Goal: Complete application form: Complete application form

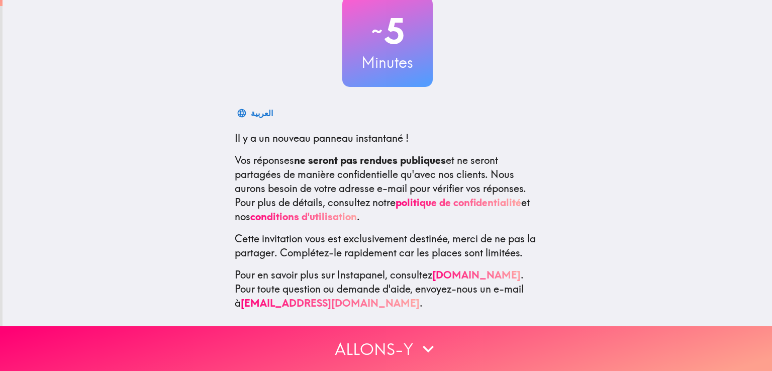
scroll to position [75, 0]
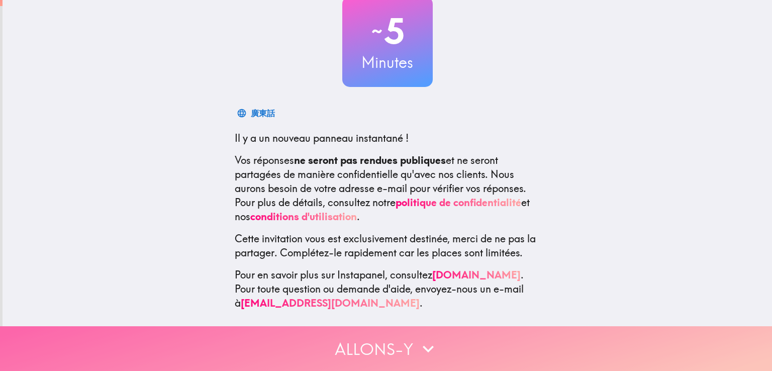
click at [417, 338] on icon "button" at bounding box center [428, 349] width 22 height 22
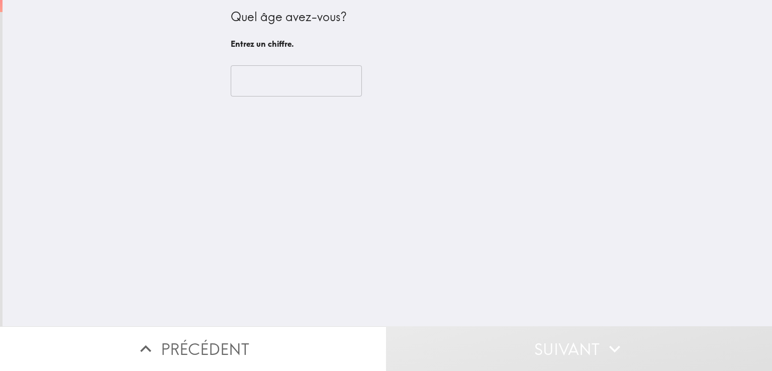
click at [184, 340] on button "Précédent" at bounding box center [193, 348] width 386 height 45
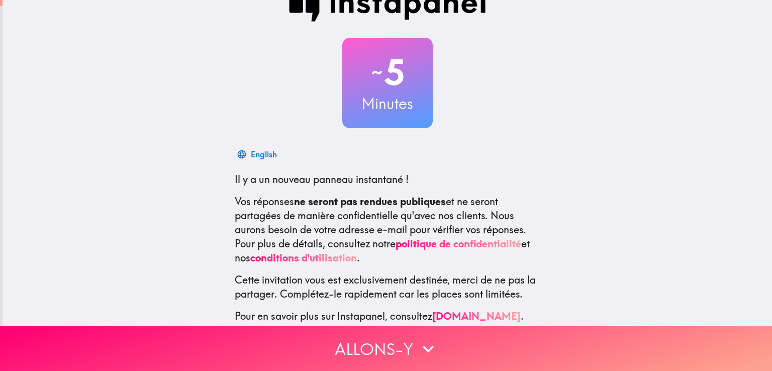
scroll to position [75, 0]
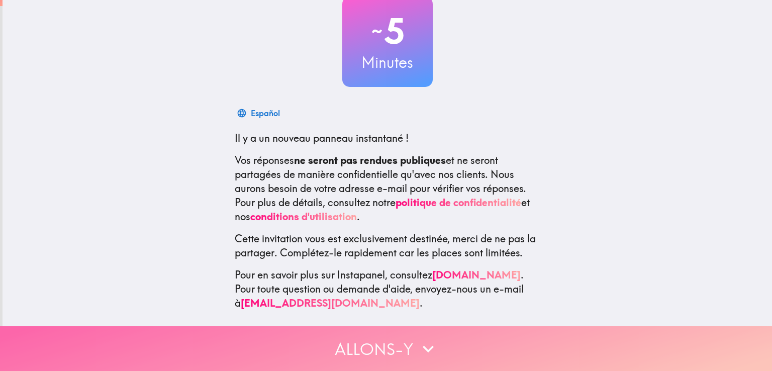
click at [426, 338] on icon "button" at bounding box center [428, 349] width 22 height 22
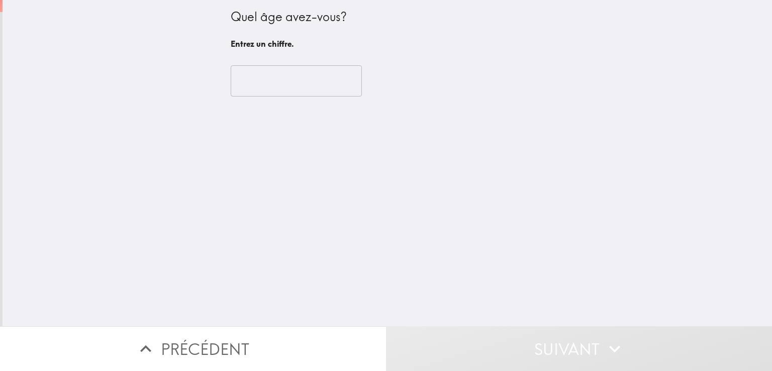
click at [237, 345] on button "Précédent" at bounding box center [193, 348] width 386 height 45
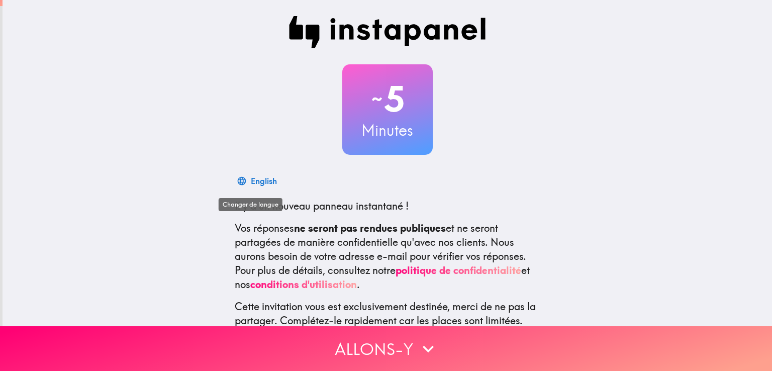
click at [257, 178] on div "English" at bounding box center [264, 181] width 26 height 14
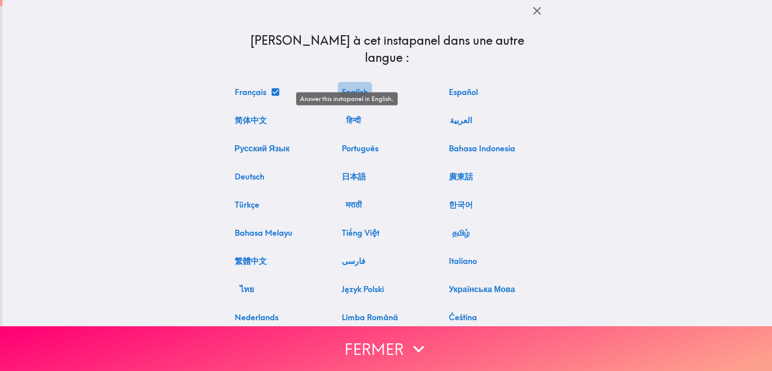
click at [353, 82] on button "English" at bounding box center [355, 92] width 34 height 20
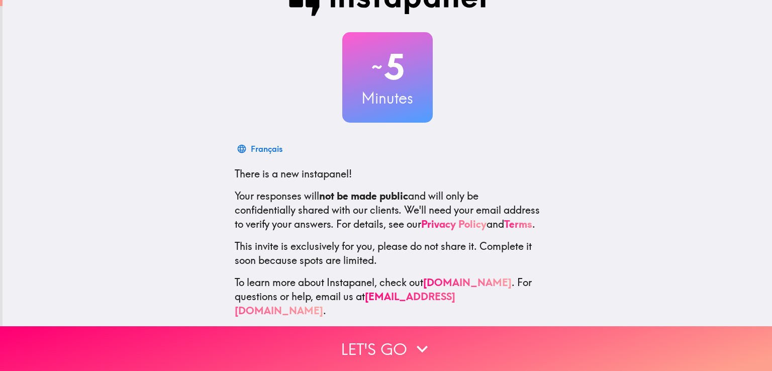
scroll to position [47, 0]
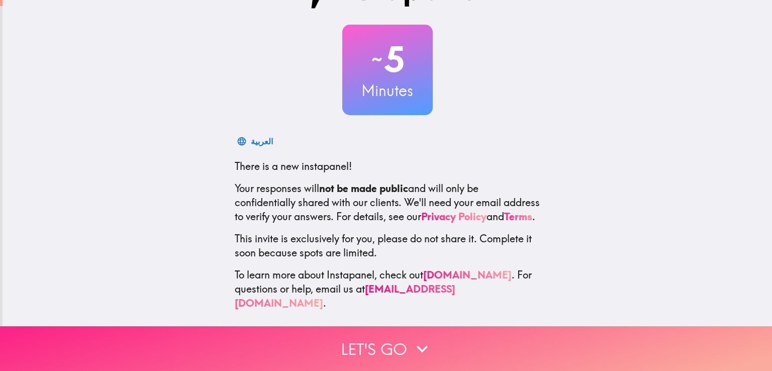
click at [369, 346] on button "Let's go" at bounding box center [386, 348] width 772 height 45
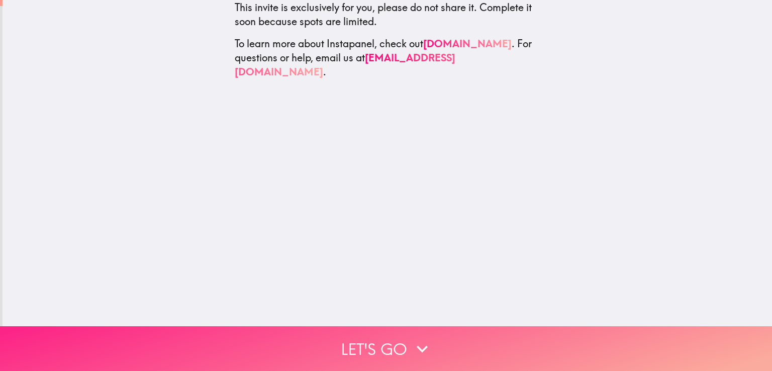
scroll to position [0, 0]
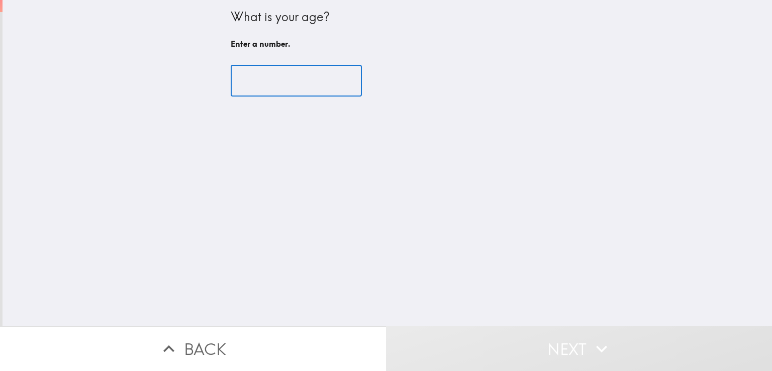
click at [282, 78] on input "number" at bounding box center [296, 80] width 131 height 31
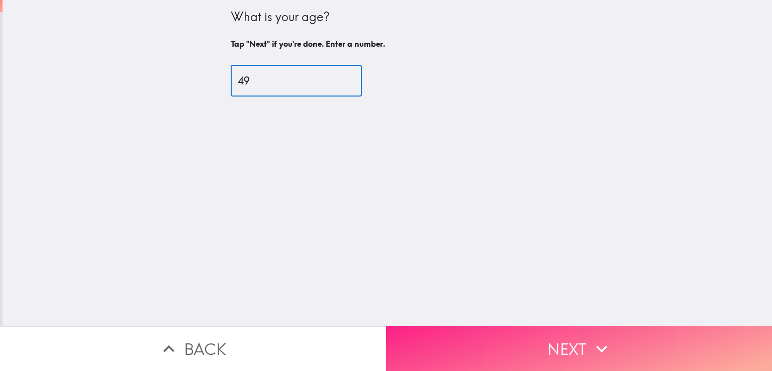
type input "49"
click at [497, 330] on button "Next" at bounding box center [579, 348] width 386 height 45
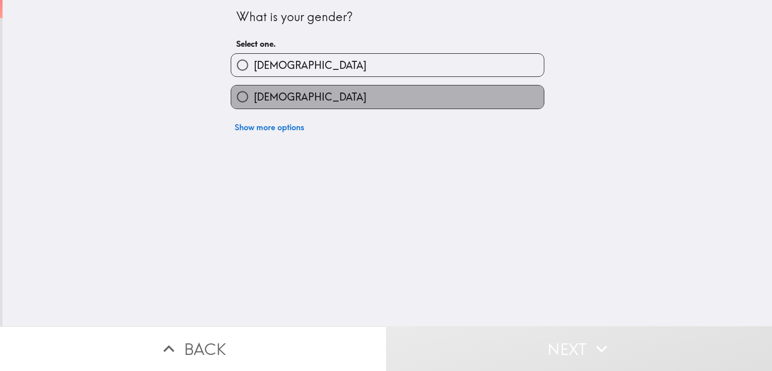
click at [286, 94] on label "[DEMOGRAPHIC_DATA]" at bounding box center [387, 96] width 313 height 23
click at [254, 94] on input "[DEMOGRAPHIC_DATA]" at bounding box center [242, 96] width 23 height 23
radio input "true"
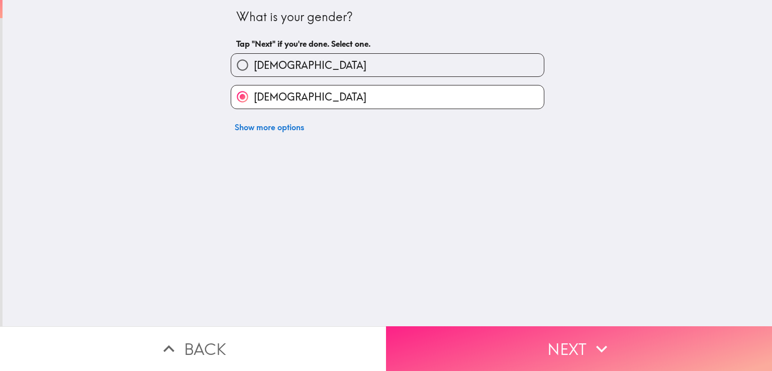
click at [495, 348] on button "Next" at bounding box center [579, 348] width 386 height 45
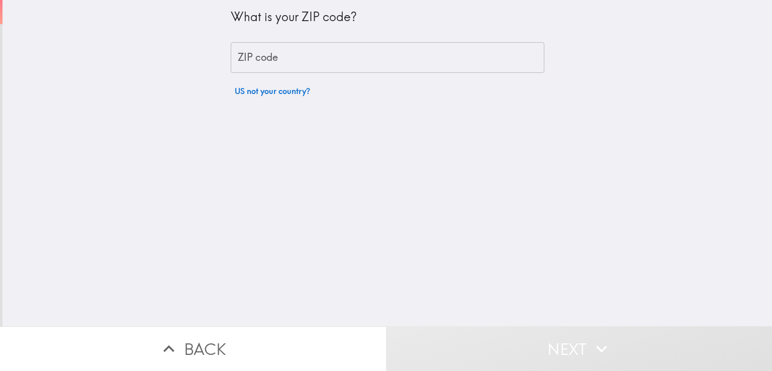
click at [290, 65] on input "ZIP code" at bounding box center [388, 57] width 314 height 31
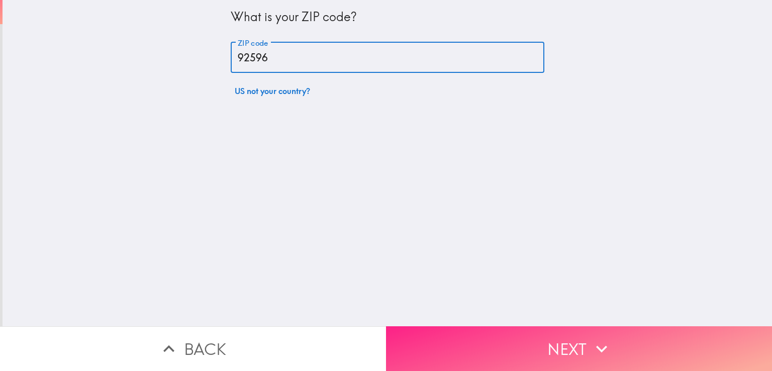
type input "92596"
click at [551, 335] on button "Next" at bounding box center [579, 348] width 386 height 45
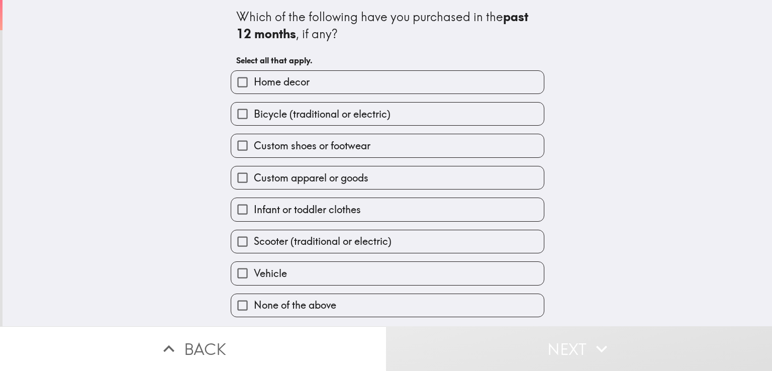
click at [306, 88] on label "Home decor" at bounding box center [387, 82] width 313 height 23
click at [254, 88] on input "Home decor" at bounding box center [242, 82] width 23 height 23
checkbox input "true"
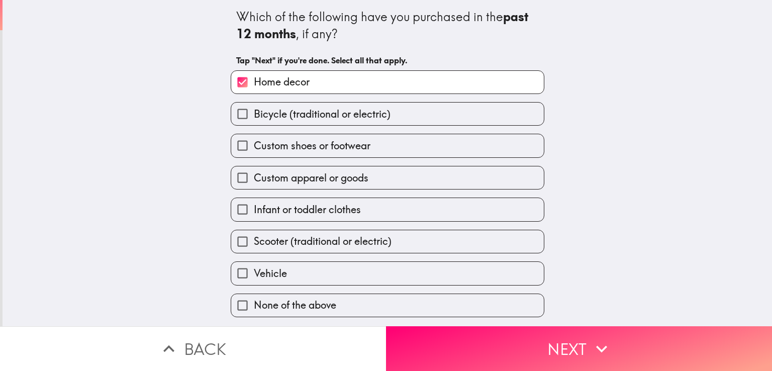
click at [304, 145] on span "Custom shoes or footwear" at bounding box center [312, 146] width 117 height 14
click at [254, 145] on input "Custom shoes or footwear" at bounding box center [242, 145] width 23 height 23
checkbox input "true"
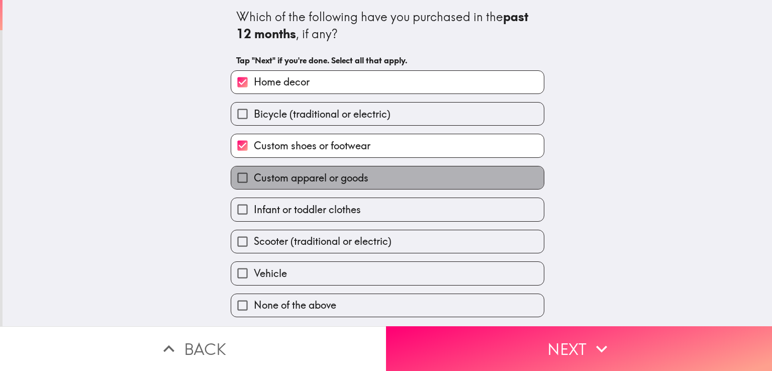
click at [293, 180] on span "Custom apparel or goods" at bounding box center [311, 178] width 115 height 14
click at [254, 180] on input "Custom apparel or goods" at bounding box center [242, 177] width 23 height 23
checkbox input "true"
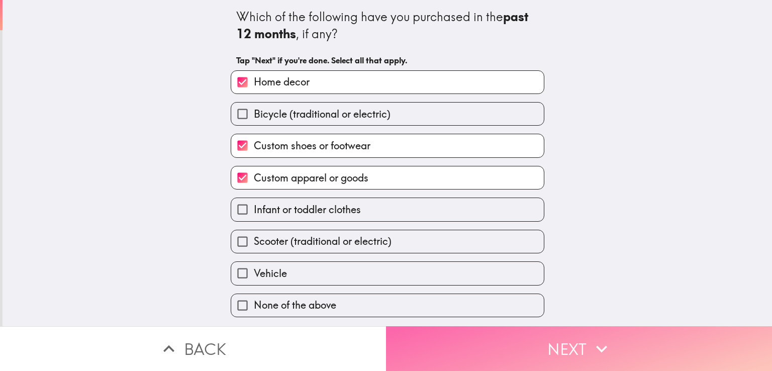
click at [522, 346] on button "Next" at bounding box center [579, 348] width 386 height 45
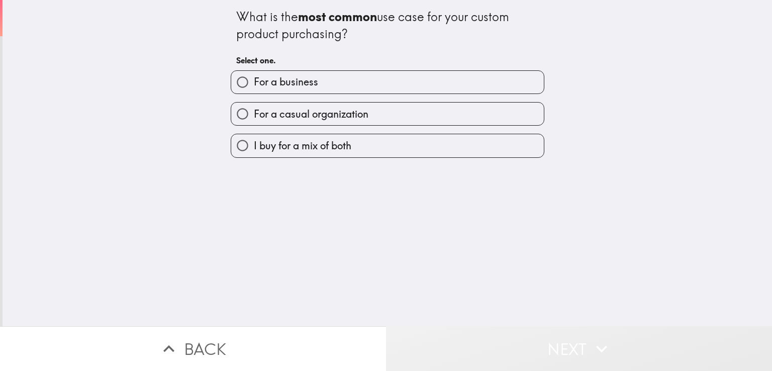
click at [567, 341] on button "Next" at bounding box center [579, 348] width 386 height 45
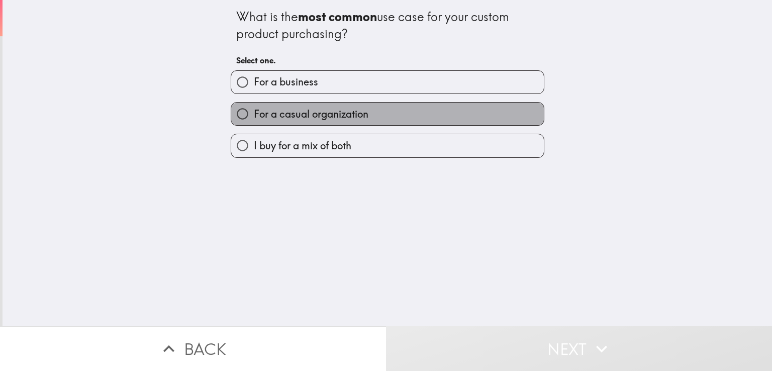
click at [345, 112] on span "For a casual organization" at bounding box center [311, 114] width 115 height 14
click at [254, 112] on input "For a casual organization" at bounding box center [242, 114] width 23 height 23
radio input "true"
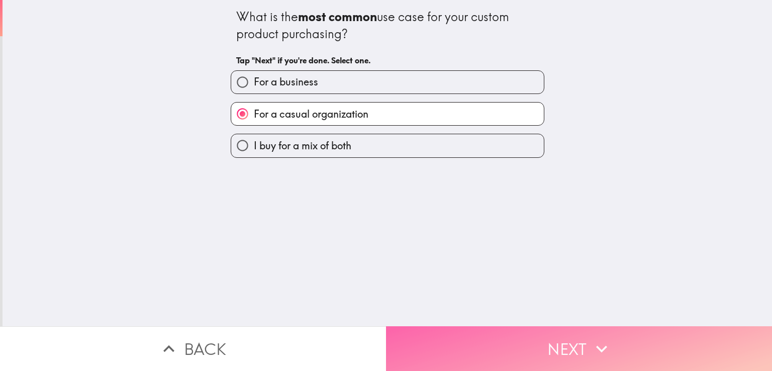
click at [549, 336] on button "Next" at bounding box center [579, 348] width 386 height 45
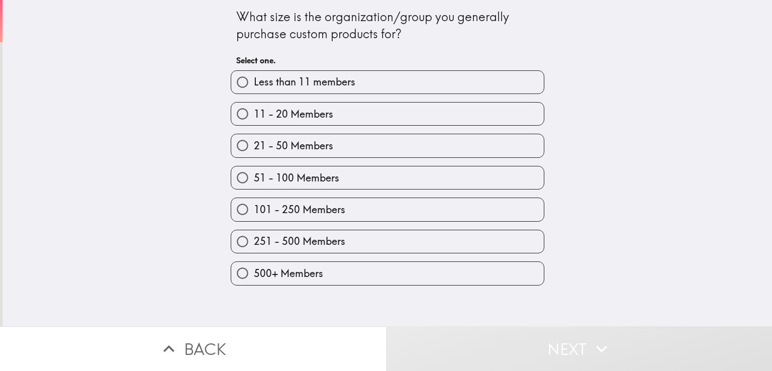
click at [313, 209] on span "101 - 250 Members" at bounding box center [299, 210] width 91 height 14
click at [254, 209] on input "101 - 250 Members" at bounding box center [242, 209] width 23 height 23
radio input "true"
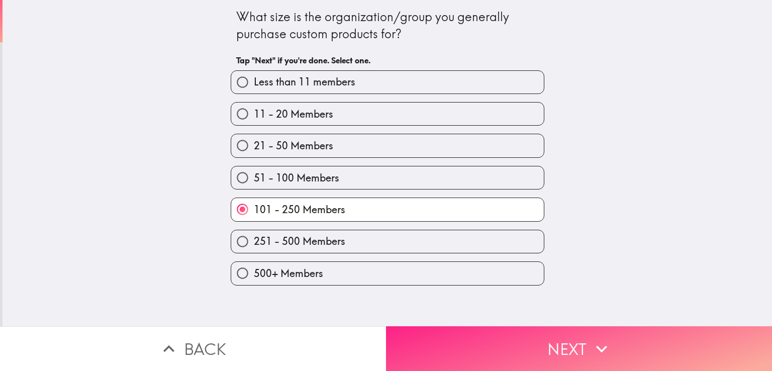
click at [479, 342] on button "Next" at bounding box center [579, 348] width 386 height 45
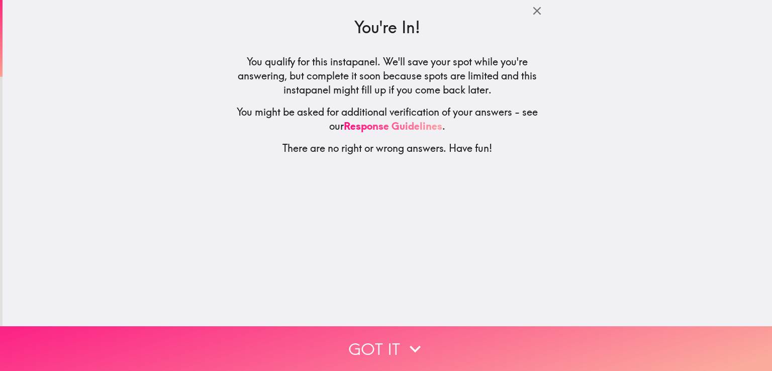
click at [398, 348] on button "Got it" at bounding box center [386, 348] width 772 height 45
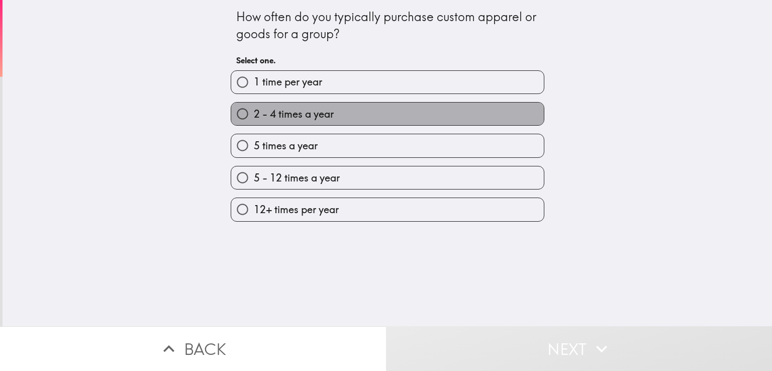
click at [310, 124] on label "2 - 4 times a year" at bounding box center [387, 114] width 313 height 23
click at [254, 124] on input "2 - 4 times a year" at bounding box center [242, 114] width 23 height 23
radio input "true"
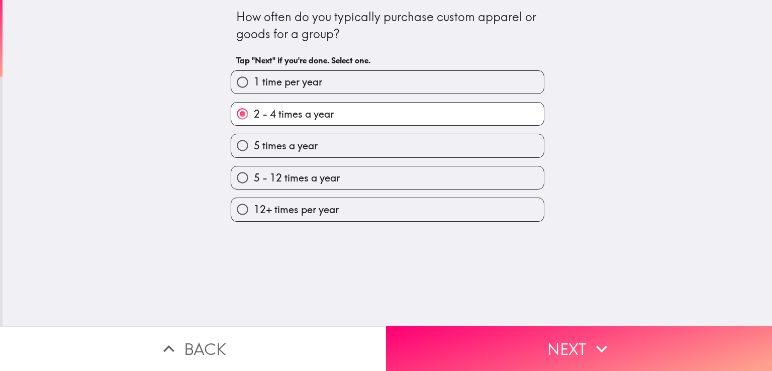
click at [287, 149] on span "5 times a year" at bounding box center [286, 146] width 64 height 14
click at [254, 149] on input "5 times a year" at bounding box center [242, 145] width 23 height 23
radio input "true"
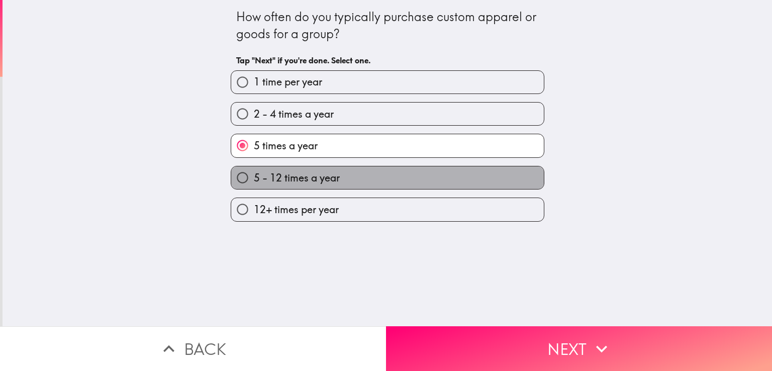
click at [295, 171] on span "5 - 12 times a year" at bounding box center [297, 178] width 86 height 14
click at [254, 171] on input "5 - 12 times a year" at bounding box center [242, 177] width 23 height 23
radio input "true"
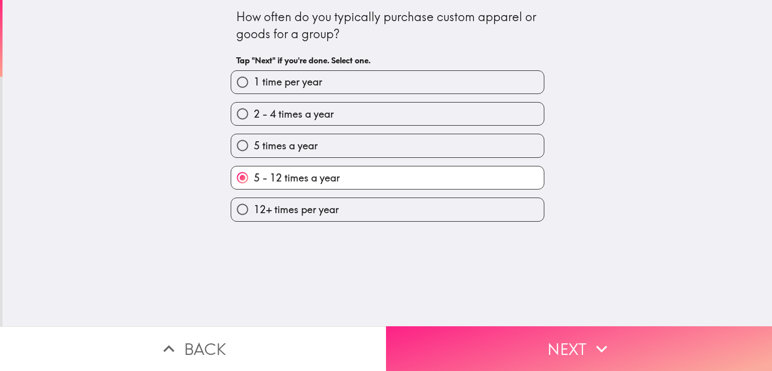
click at [468, 334] on button "Next" at bounding box center [579, 348] width 386 height 45
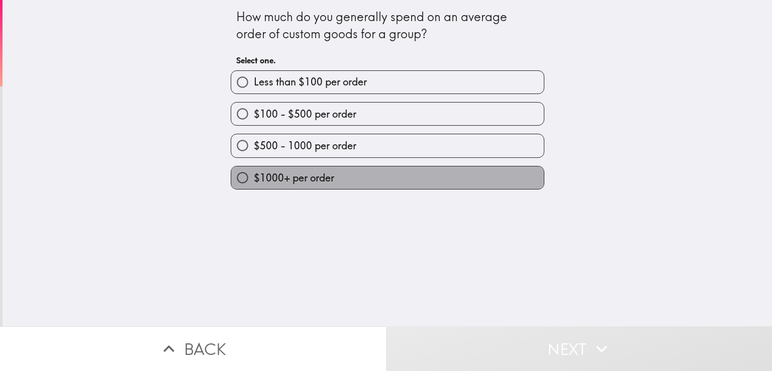
click at [330, 177] on label "$1000+ per order" at bounding box center [387, 177] width 313 height 23
click at [254, 177] on input "$1000+ per order" at bounding box center [242, 177] width 23 height 23
radio input "true"
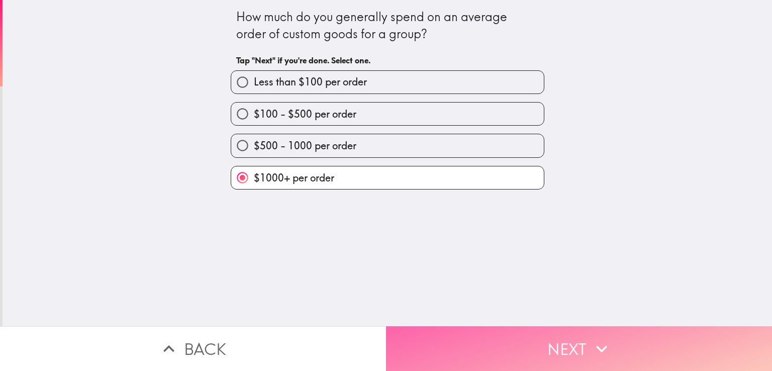
click at [480, 349] on button "Next" at bounding box center [579, 348] width 386 height 45
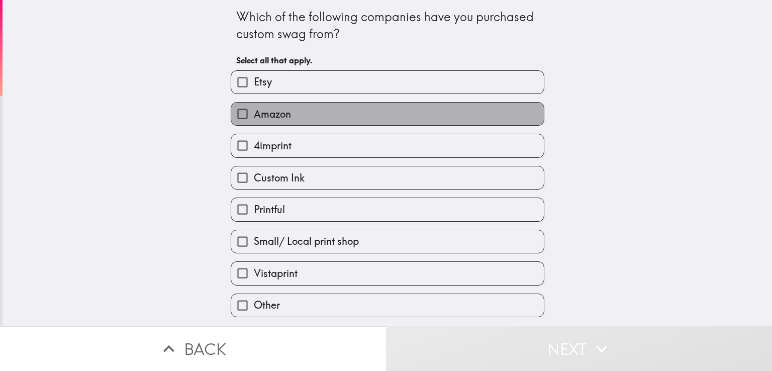
click at [290, 113] on label "Amazon" at bounding box center [387, 114] width 313 height 23
click at [254, 113] on input "Amazon" at bounding box center [242, 114] width 23 height 23
checkbox input "true"
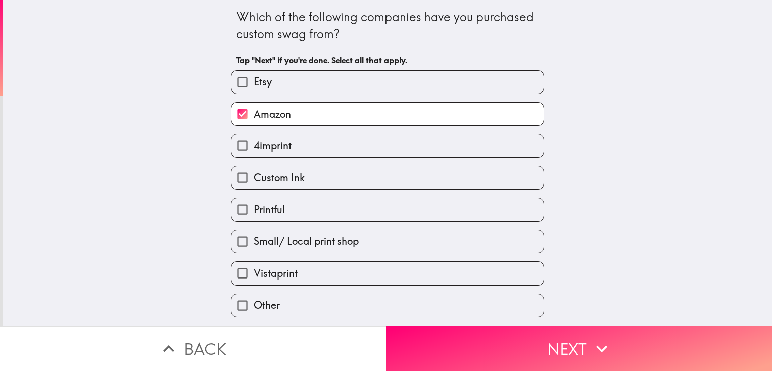
click at [308, 244] on span "Small/ Local print shop" at bounding box center [306, 241] width 105 height 14
click at [254, 244] on input "Small/ Local print shop" at bounding box center [242, 241] width 23 height 23
checkbox input "true"
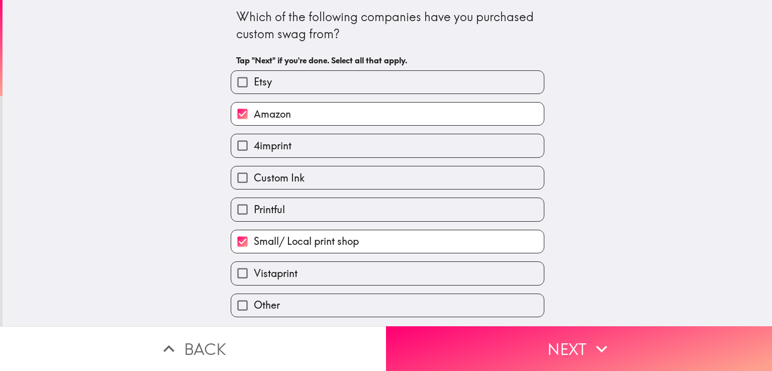
click at [304, 178] on label "Custom Ink" at bounding box center [387, 177] width 313 height 23
click at [254, 178] on input "Custom Ink" at bounding box center [242, 177] width 23 height 23
checkbox input "true"
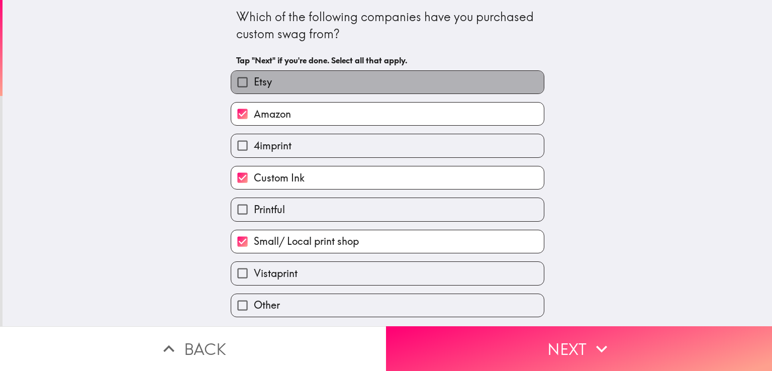
click at [306, 91] on label "Etsy" at bounding box center [387, 82] width 313 height 23
click at [254, 91] on input "Etsy" at bounding box center [242, 82] width 23 height 23
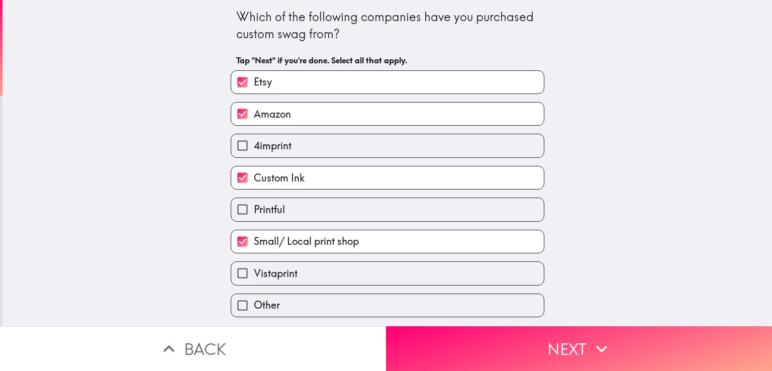
click at [305, 89] on label "Etsy" at bounding box center [387, 82] width 313 height 23
click at [254, 89] on input "Etsy" at bounding box center [242, 82] width 23 height 23
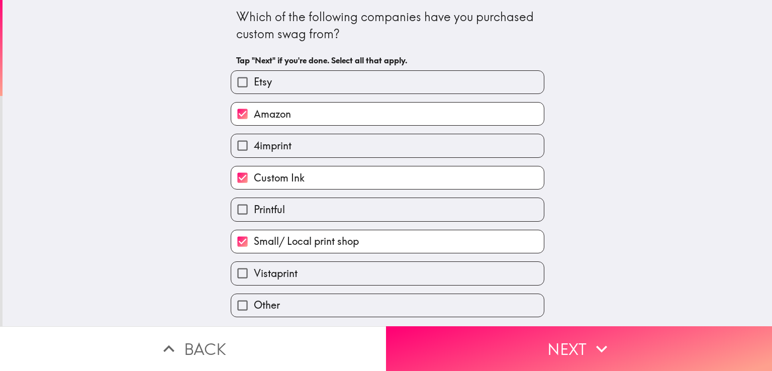
click at [305, 89] on label "Etsy" at bounding box center [387, 82] width 313 height 23
click at [254, 89] on input "Etsy" at bounding box center [242, 82] width 23 height 23
checkbox input "true"
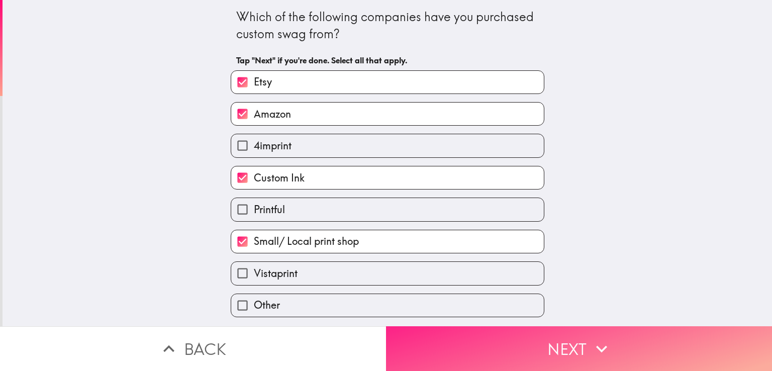
click at [527, 344] on button "Next" at bounding box center [579, 348] width 386 height 45
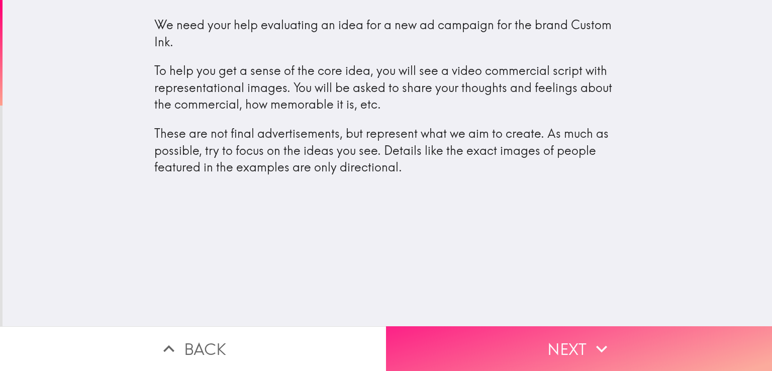
click at [549, 336] on button "Next" at bounding box center [579, 348] width 386 height 45
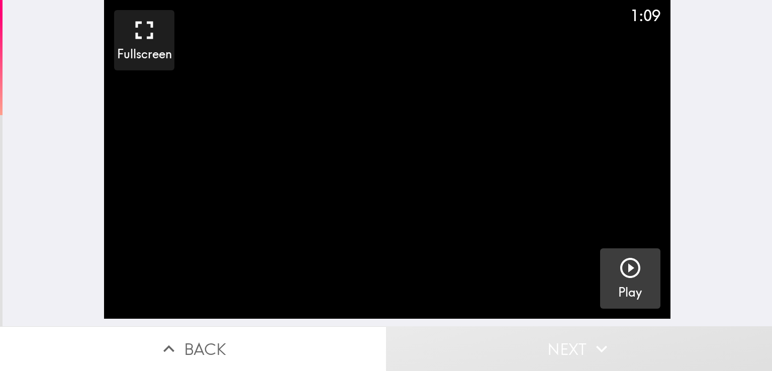
click at [620, 274] on icon "button" at bounding box center [630, 268] width 20 height 20
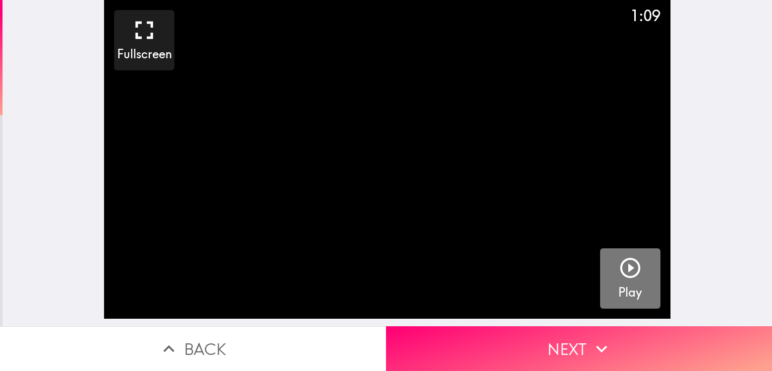
click at [624, 271] on icon "button" at bounding box center [630, 268] width 24 height 24
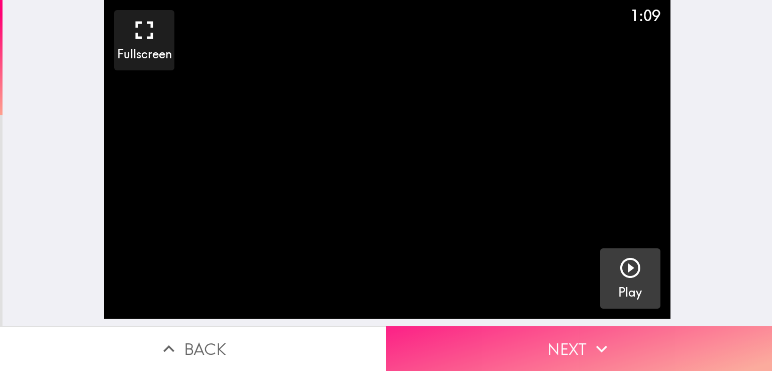
click at [583, 339] on button "Next" at bounding box center [579, 348] width 386 height 45
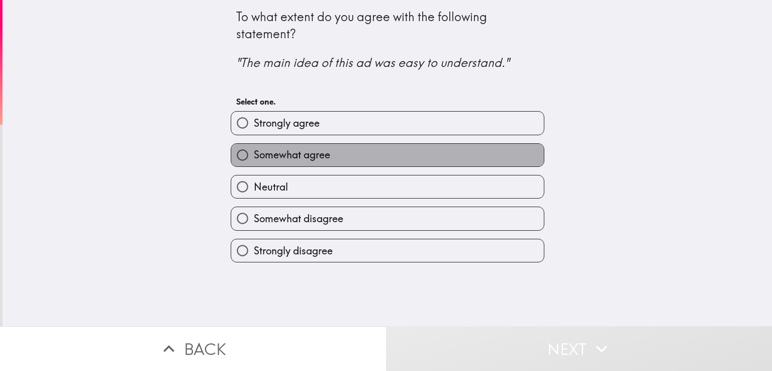
click at [294, 153] on span "Somewhat agree" at bounding box center [292, 155] width 76 height 14
click at [254, 153] on input "Somewhat agree" at bounding box center [242, 155] width 23 height 23
radio input "true"
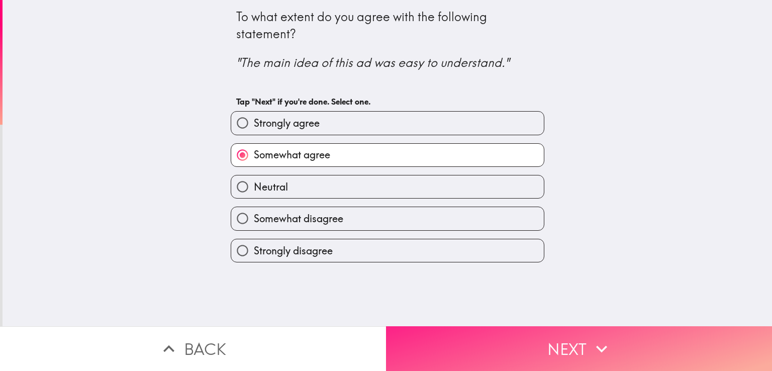
click at [533, 337] on button "Next" at bounding box center [579, 348] width 386 height 45
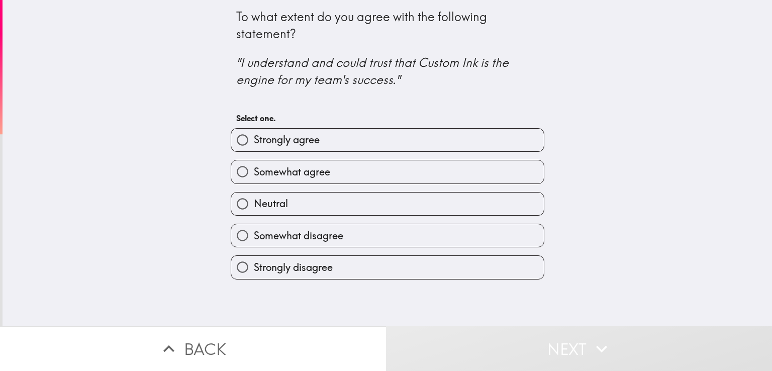
click at [289, 169] on span "Somewhat agree" at bounding box center [292, 172] width 76 height 14
click at [254, 169] on input "Somewhat agree" at bounding box center [242, 171] width 23 height 23
radio input "true"
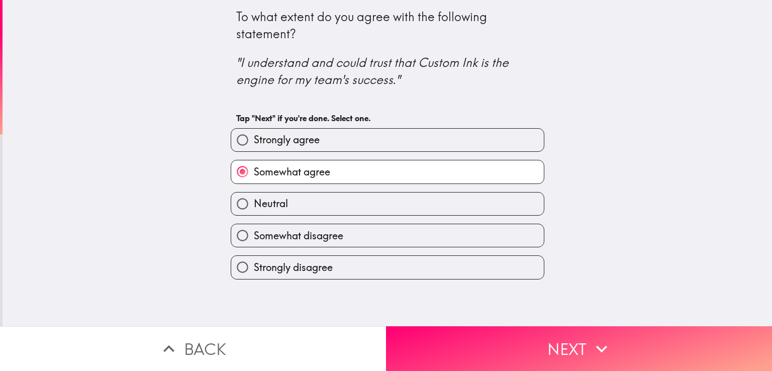
click at [301, 145] on span "Strongly agree" at bounding box center [287, 140] width 66 height 14
click at [254, 145] on input "Strongly agree" at bounding box center [242, 140] width 23 height 23
radio input "true"
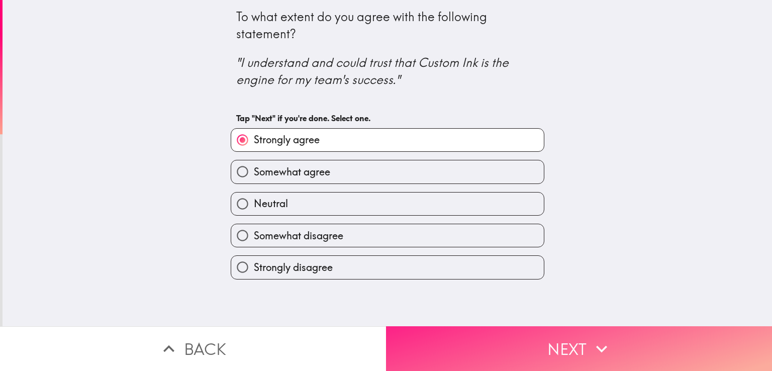
click at [483, 337] on button "Next" at bounding box center [579, 348] width 386 height 45
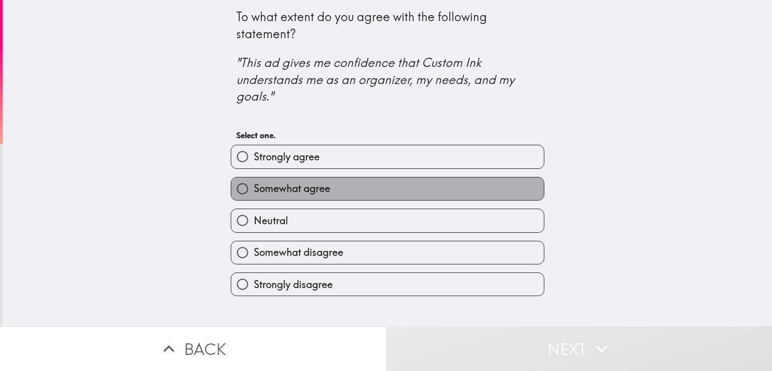
click at [300, 188] on span "Somewhat agree" at bounding box center [292, 188] width 76 height 14
click at [254, 188] on input "Somewhat agree" at bounding box center [242, 188] width 23 height 23
radio input "true"
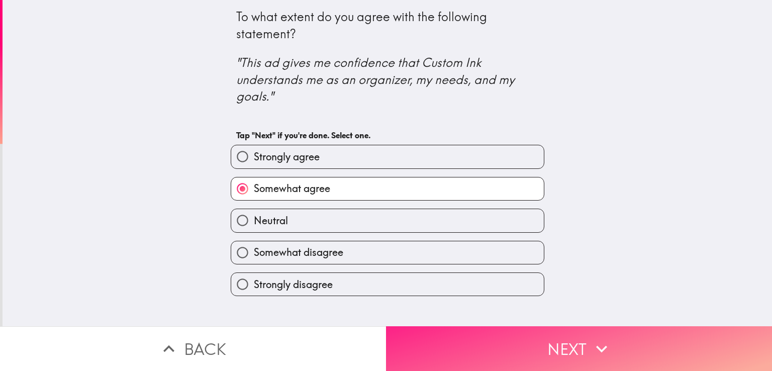
click at [497, 336] on button "Next" at bounding box center [579, 348] width 386 height 45
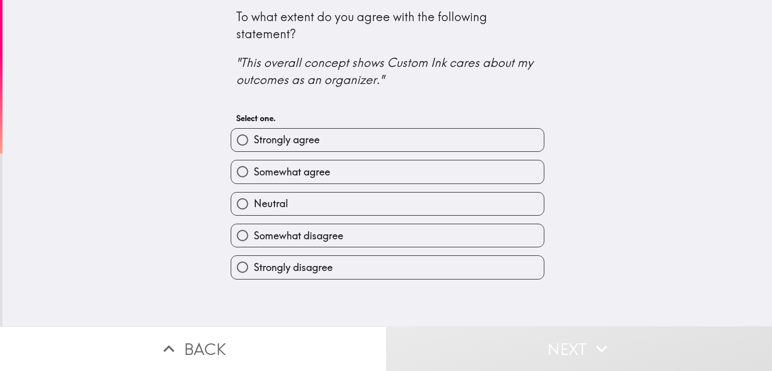
click at [317, 150] on label "Strongly agree" at bounding box center [387, 140] width 313 height 23
click at [254, 150] on input "Strongly agree" at bounding box center [242, 140] width 23 height 23
radio input "true"
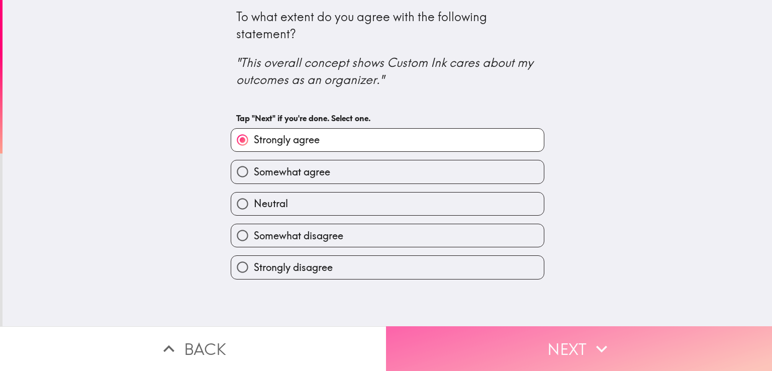
click at [474, 341] on button "Next" at bounding box center [579, 348] width 386 height 45
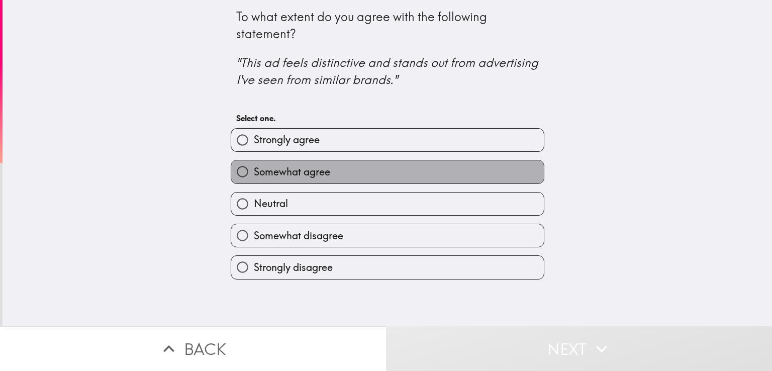
click at [324, 169] on label "Somewhat agree" at bounding box center [387, 171] width 313 height 23
click at [254, 169] on input "Somewhat agree" at bounding box center [242, 171] width 23 height 23
radio input "true"
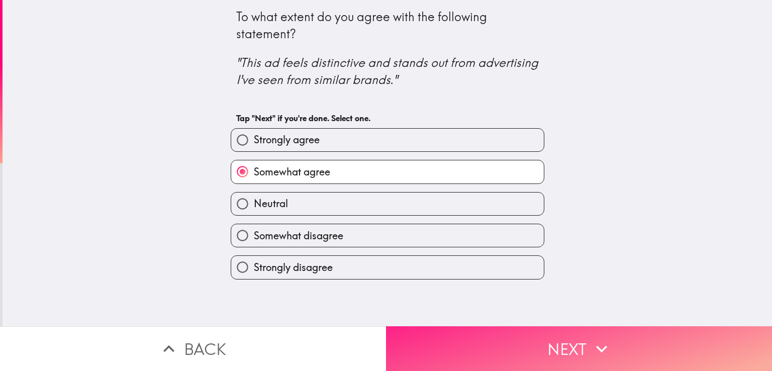
click at [471, 336] on button "Next" at bounding box center [579, 348] width 386 height 45
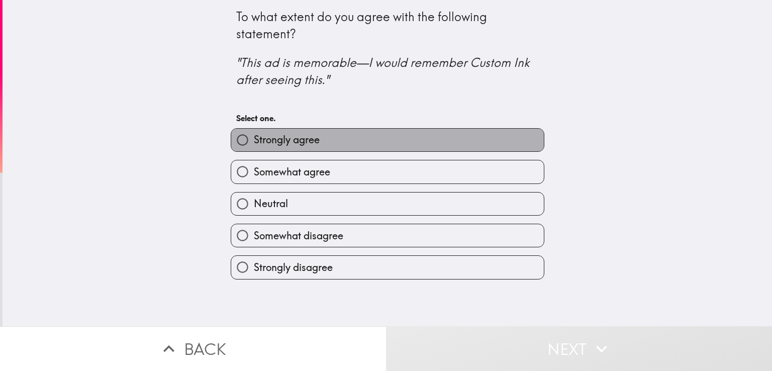
click at [295, 147] on span "Strongly agree" at bounding box center [287, 140] width 66 height 14
click at [254, 147] on input "Strongly agree" at bounding box center [242, 140] width 23 height 23
radio input "true"
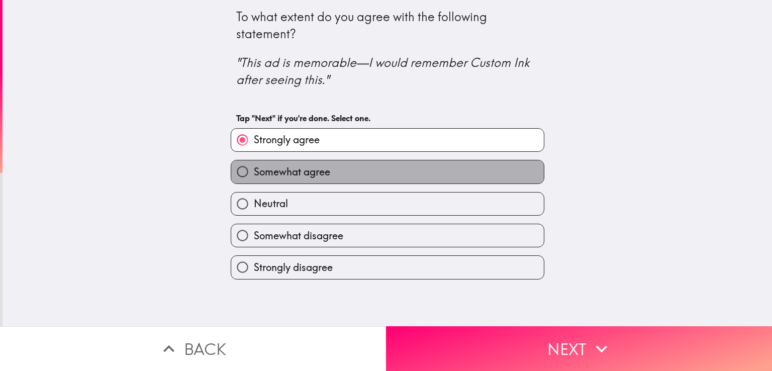
click at [311, 163] on label "Somewhat agree" at bounding box center [387, 171] width 313 height 23
click at [254, 163] on input "Somewhat agree" at bounding box center [242, 171] width 23 height 23
radio input "true"
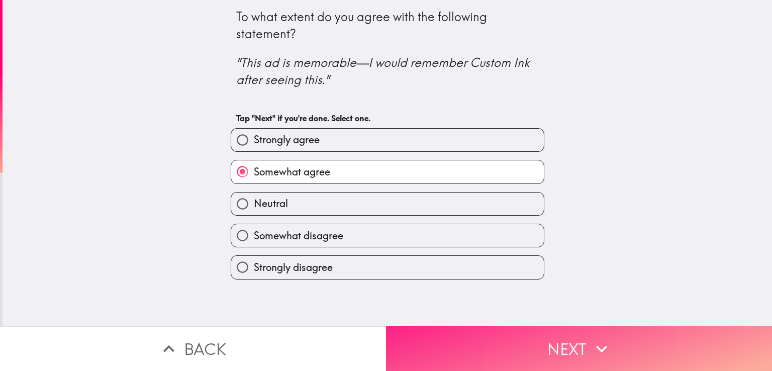
click at [446, 330] on button "Next" at bounding box center [579, 348] width 386 height 45
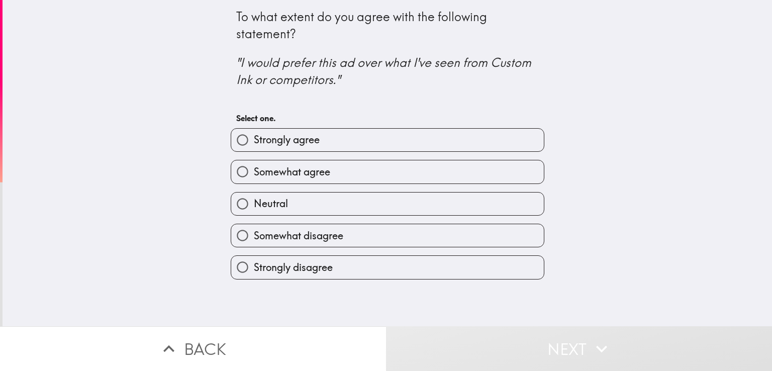
click at [298, 173] on span "Somewhat agree" at bounding box center [292, 172] width 76 height 14
click at [254, 173] on input "Somewhat agree" at bounding box center [242, 171] width 23 height 23
radio input "true"
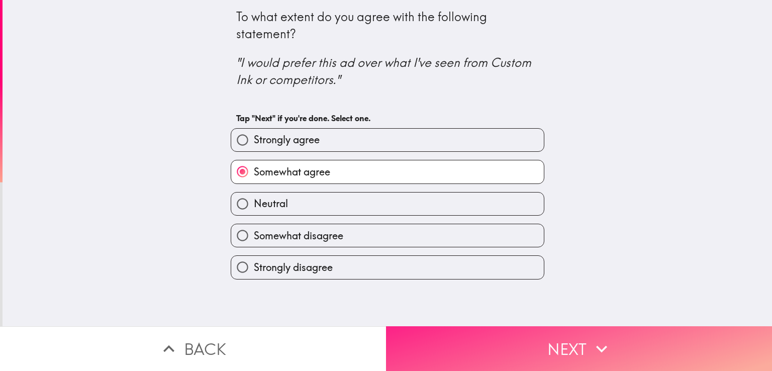
click at [508, 338] on button "Next" at bounding box center [579, 348] width 386 height 45
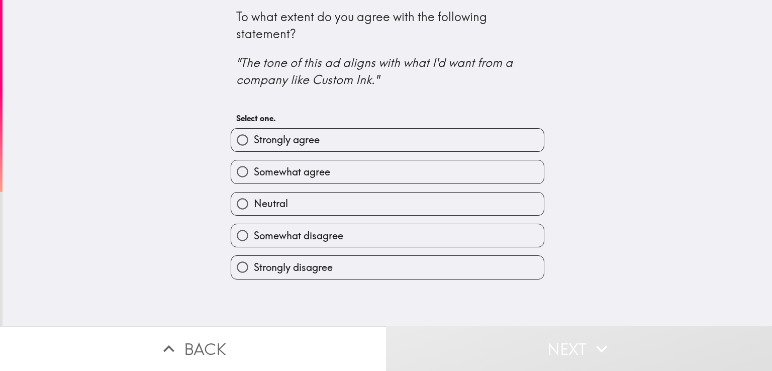
click at [298, 166] on span "Somewhat agree" at bounding box center [292, 172] width 76 height 14
click at [254, 166] on input "Somewhat agree" at bounding box center [242, 171] width 23 height 23
radio input "true"
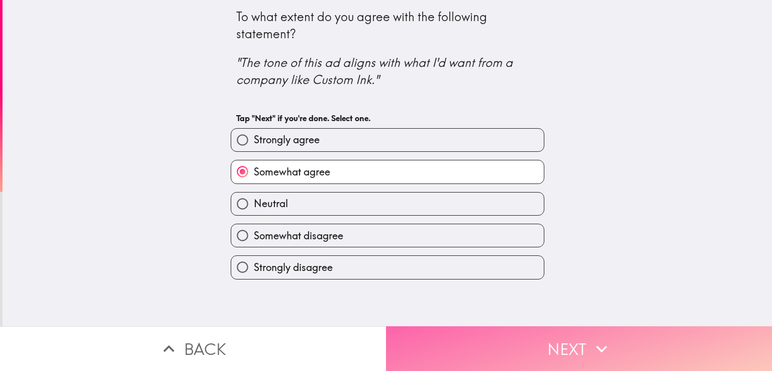
click at [536, 332] on button "Next" at bounding box center [579, 348] width 386 height 45
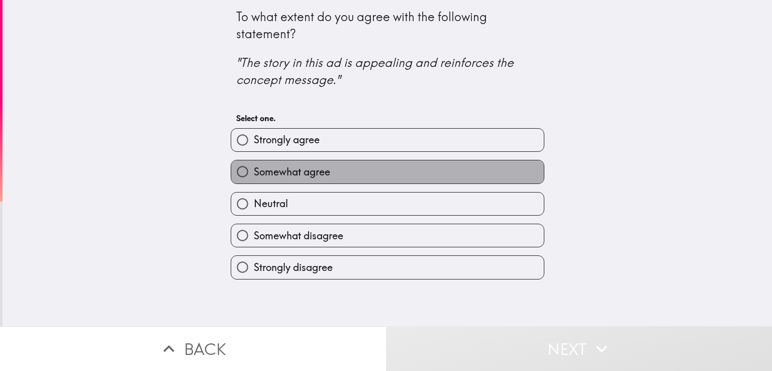
click at [321, 169] on span "Somewhat agree" at bounding box center [292, 172] width 76 height 14
click at [254, 169] on input "Somewhat agree" at bounding box center [242, 171] width 23 height 23
radio input "true"
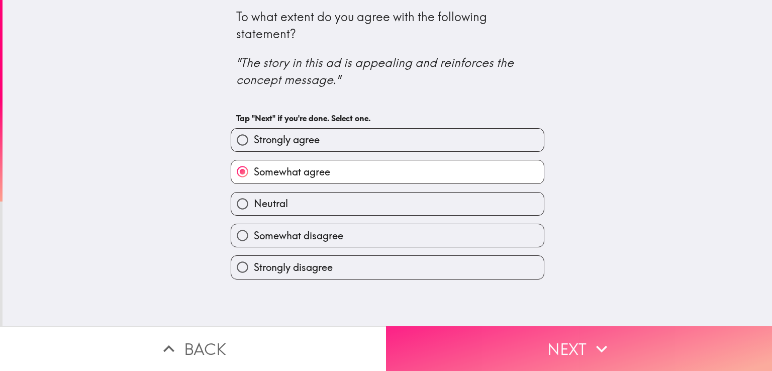
click at [501, 337] on button "Next" at bounding box center [579, 348] width 386 height 45
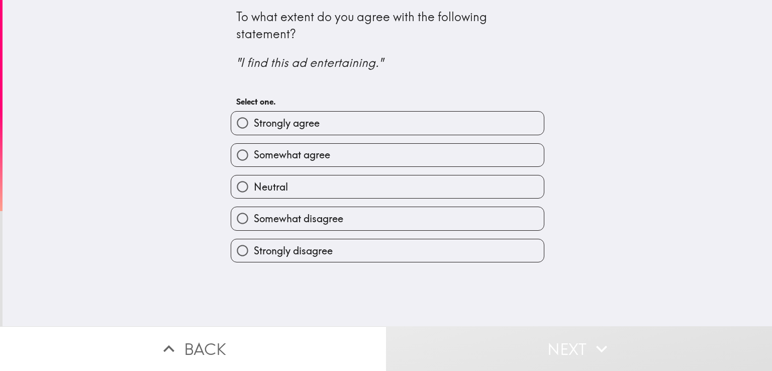
click at [334, 125] on label "Strongly agree" at bounding box center [387, 123] width 313 height 23
click at [254, 125] on input "Strongly agree" at bounding box center [242, 123] width 23 height 23
radio input "true"
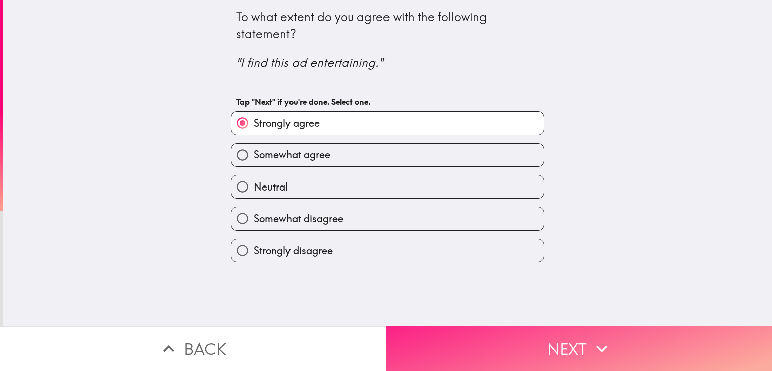
click at [470, 328] on button "Next" at bounding box center [579, 348] width 386 height 45
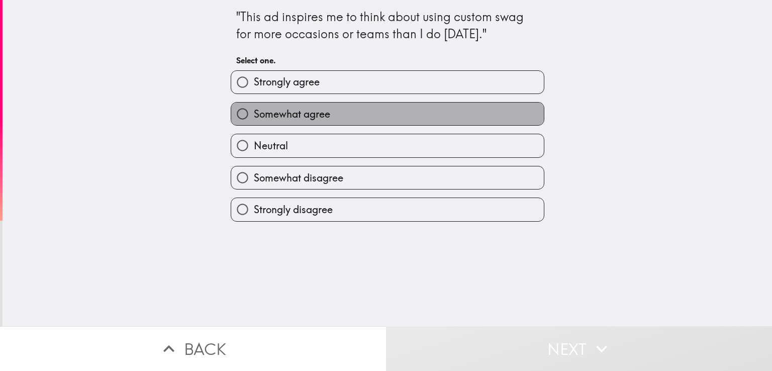
click at [326, 115] on label "Somewhat agree" at bounding box center [387, 114] width 313 height 23
click at [254, 115] on input "Somewhat agree" at bounding box center [242, 114] width 23 height 23
radio input "true"
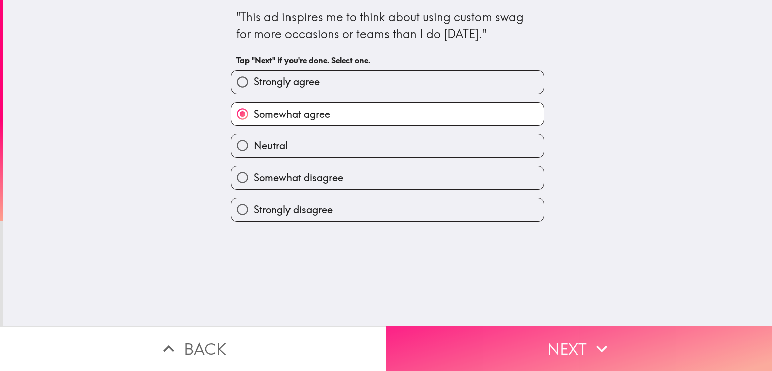
click at [537, 328] on button "Next" at bounding box center [579, 348] width 386 height 45
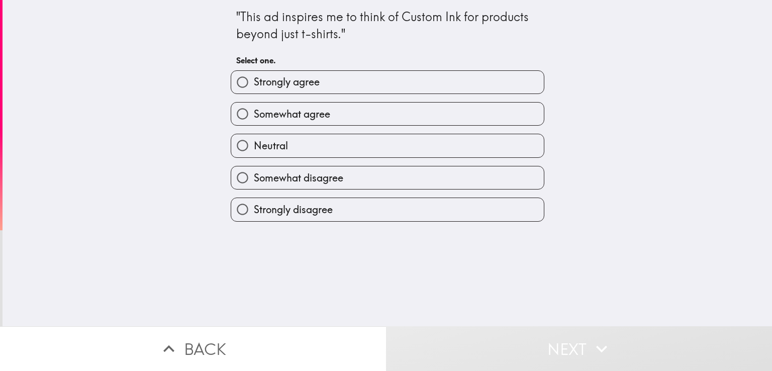
click at [331, 81] on label "Strongly agree" at bounding box center [387, 82] width 313 height 23
click at [254, 81] on input "Strongly agree" at bounding box center [242, 82] width 23 height 23
radio input "true"
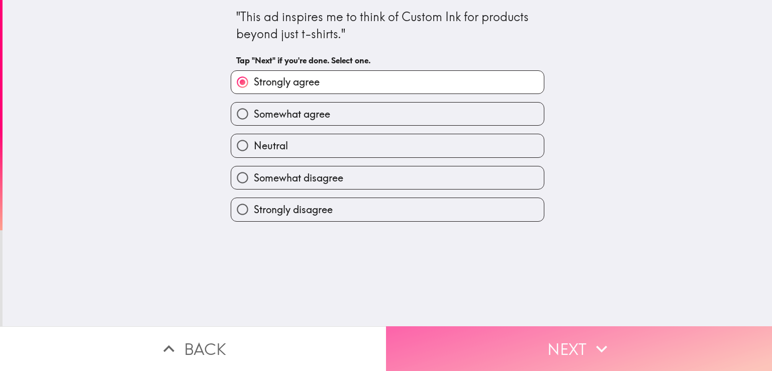
click at [479, 353] on button "Next" at bounding box center [579, 348] width 386 height 45
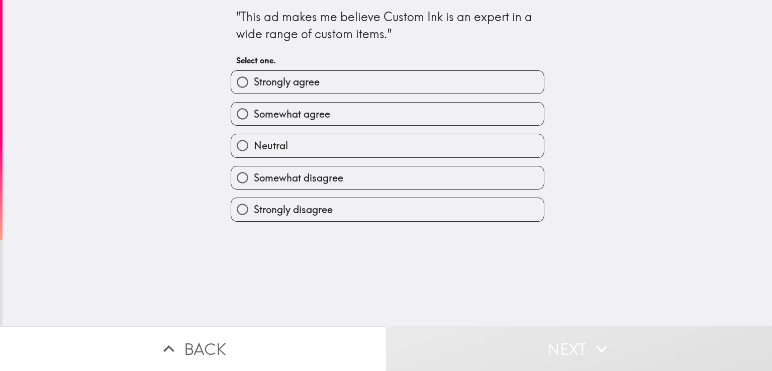
click at [338, 83] on label "Strongly agree" at bounding box center [387, 82] width 313 height 23
click at [254, 83] on input "Strongly agree" at bounding box center [242, 82] width 23 height 23
radio input "true"
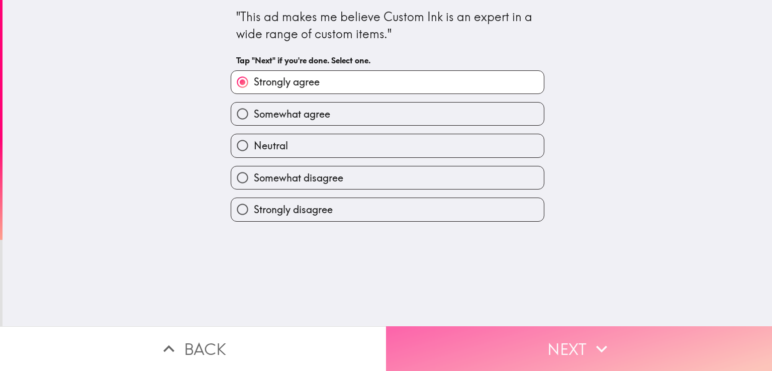
click at [454, 361] on button "Next" at bounding box center [579, 348] width 386 height 45
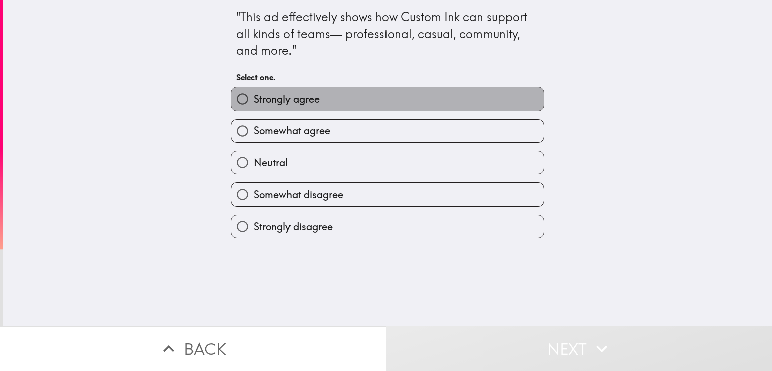
click at [324, 101] on label "Strongly agree" at bounding box center [387, 98] width 313 height 23
click at [254, 101] on input "Strongly agree" at bounding box center [242, 98] width 23 height 23
radio input "true"
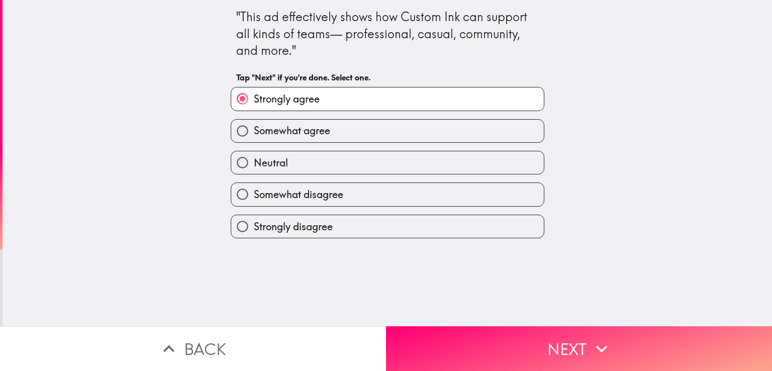
click at [340, 126] on label "Somewhat agree" at bounding box center [387, 131] width 313 height 23
click at [254, 126] on input "Somewhat agree" at bounding box center [242, 131] width 23 height 23
radio input "true"
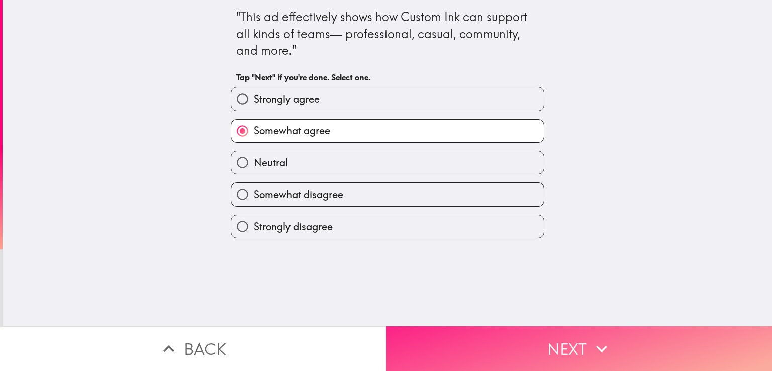
click at [472, 339] on button "Next" at bounding box center [579, 348] width 386 height 45
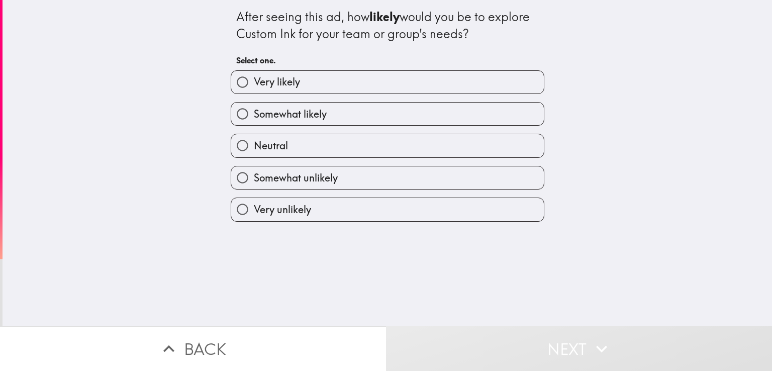
click at [320, 113] on label "Somewhat likely" at bounding box center [387, 114] width 313 height 23
click at [254, 113] on input "Somewhat likely" at bounding box center [242, 114] width 23 height 23
radio input "true"
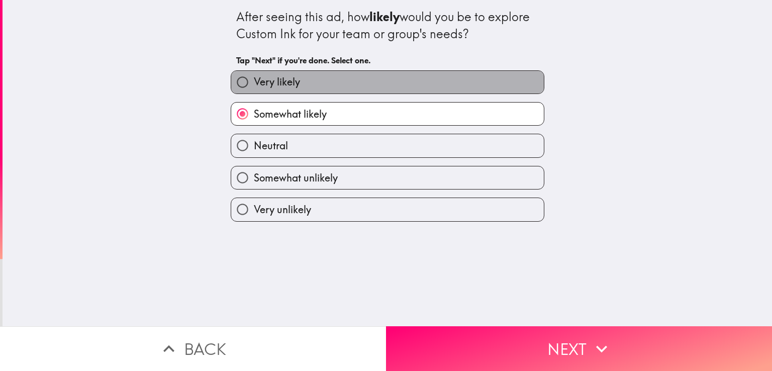
click at [311, 80] on label "Very likely" at bounding box center [387, 82] width 313 height 23
click at [254, 80] on input "Very likely" at bounding box center [242, 82] width 23 height 23
radio input "true"
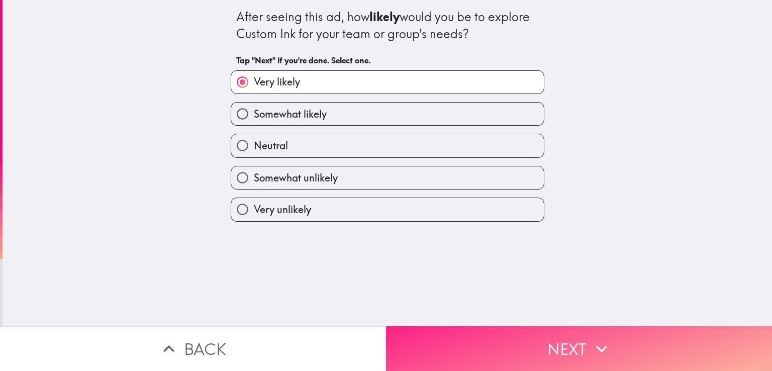
click at [473, 327] on button "Next" at bounding box center [579, 348] width 386 height 45
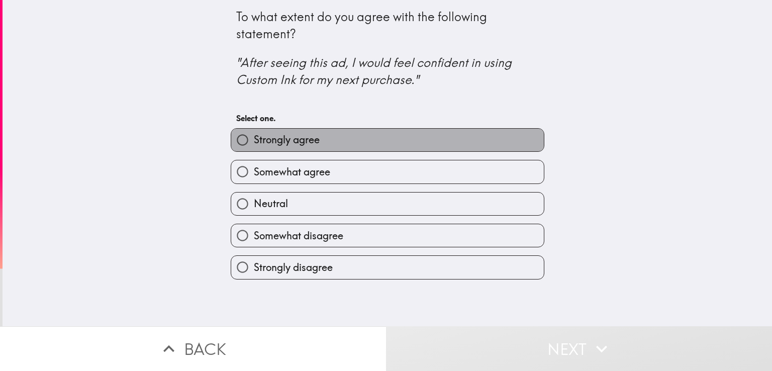
click at [317, 143] on label "Strongly agree" at bounding box center [387, 140] width 313 height 23
click at [254, 143] on input "Strongly agree" at bounding box center [242, 140] width 23 height 23
radio input "true"
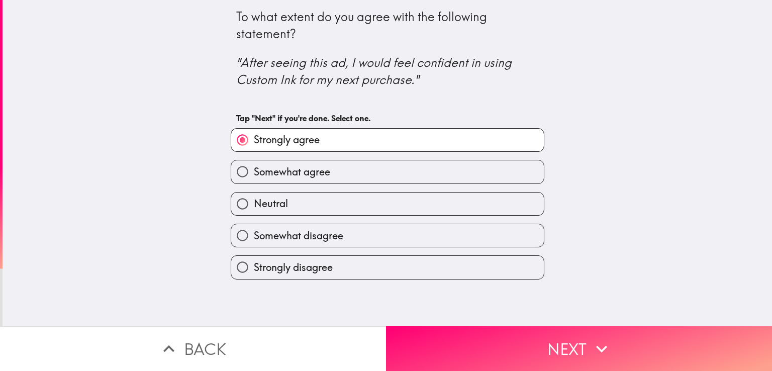
click at [316, 167] on span "Somewhat agree" at bounding box center [292, 172] width 76 height 14
click at [254, 167] on input "Somewhat agree" at bounding box center [242, 171] width 23 height 23
radio input "true"
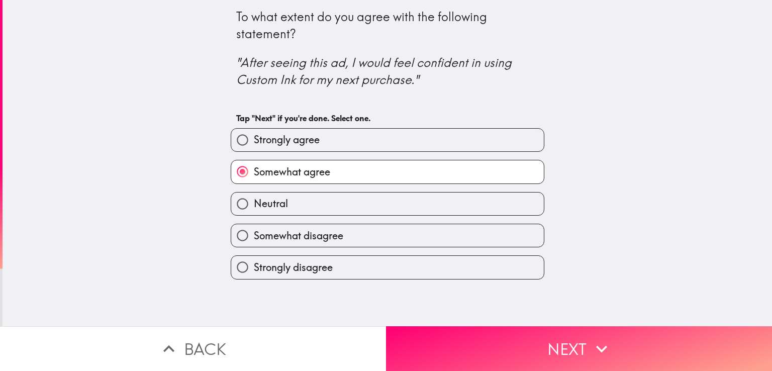
click at [305, 135] on span "Strongly agree" at bounding box center [287, 140] width 66 height 14
click at [254, 135] on input "Strongly agree" at bounding box center [242, 140] width 23 height 23
radio input "true"
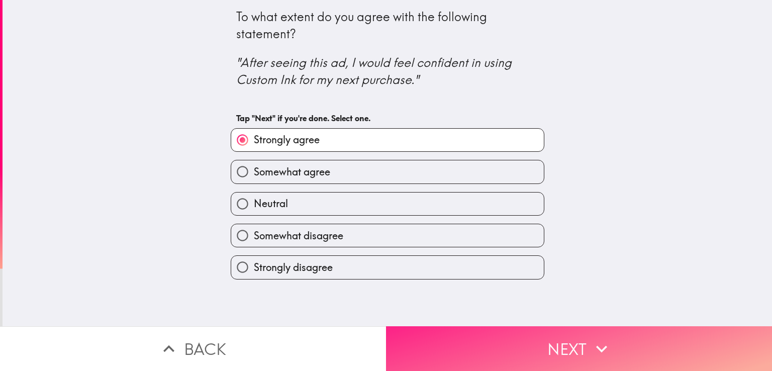
click at [488, 335] on button "Next" at bounding box center [579, 348] width 386 height 45
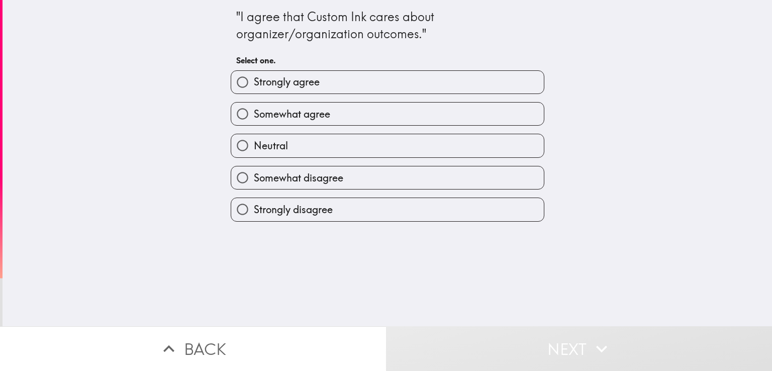
click at [314, 109] on span "Somewhat agree" at bounding box center [292, 114] width 76 height 14
click at [254, 109] on input "Somewhat agree" at bounding box center [242, 114] width 23 height 23
radio input "true"
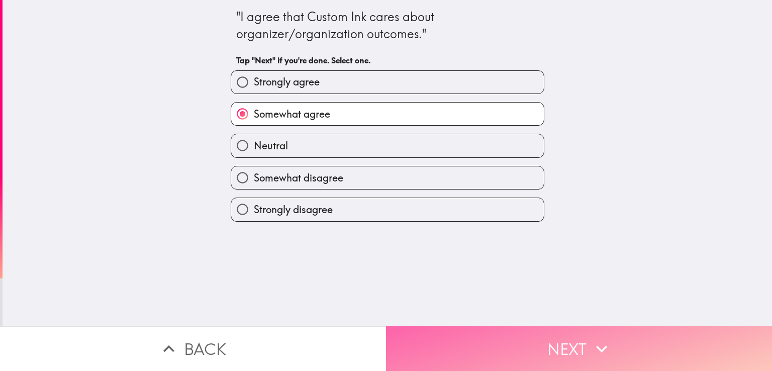
click at [480, 338] on button "Next" at bounding box center [579, 348] width 386 height 45
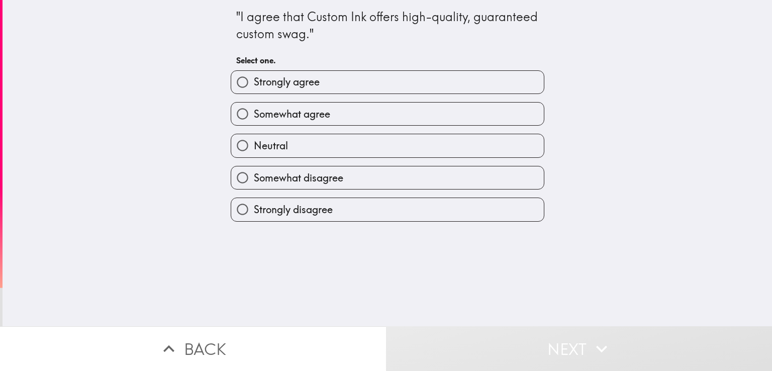
click at [313, 111] on span "Somewhat agree" at bounding box center [292, 114] width 76 height 14
click at [254, 111] on input "Somewhat agree" at bounding box center [242, 114] width 23 height 23
radio input "true"
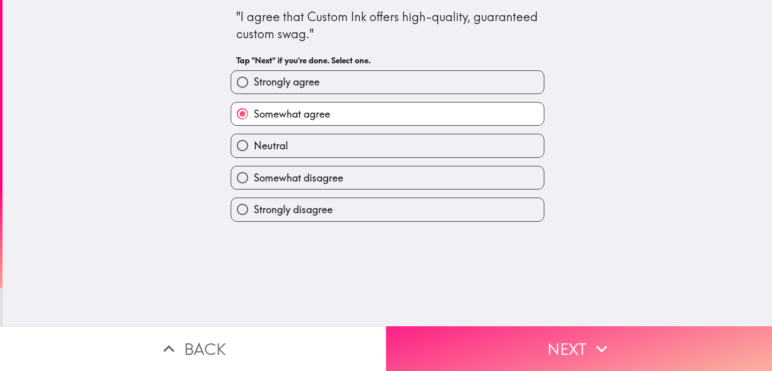
click at [438, 326] on button "Next" at bounding box center [579, 348] width 386 height 45
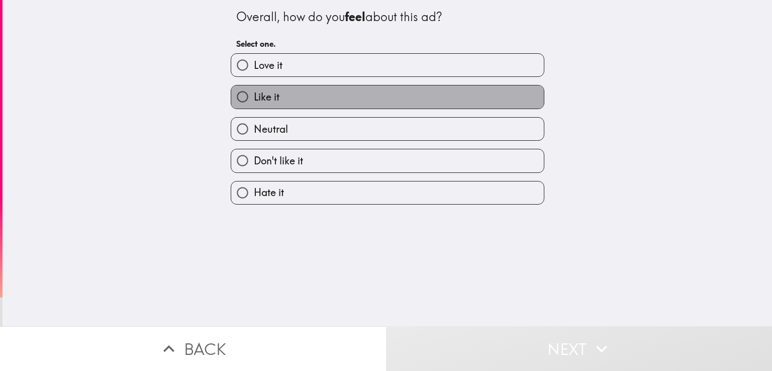
click at [288, 98] on label "Like it" at bounding box center [387, 96] width 313 height 23
click at [254, 98] on input "Like it" at bounding box center [242, 96] width 23 height 23
radio input "true"
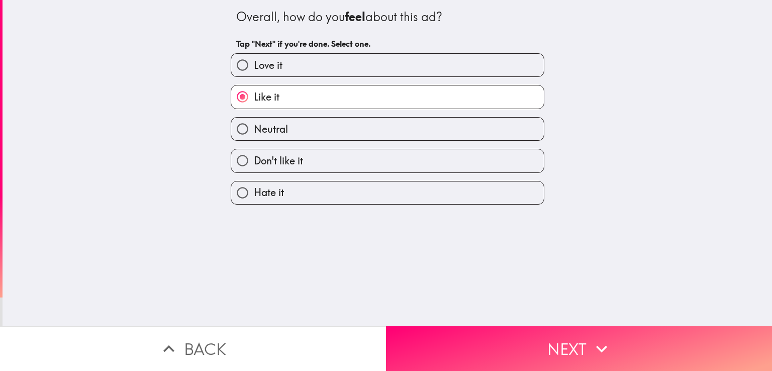
click at [255, 57] on label "Love it" at bounding box center [387, 65] width 313 height 23
click at [254, 57] on input "Love it" at bounding box center [242, 65] width 23 height 23
radio input "true"
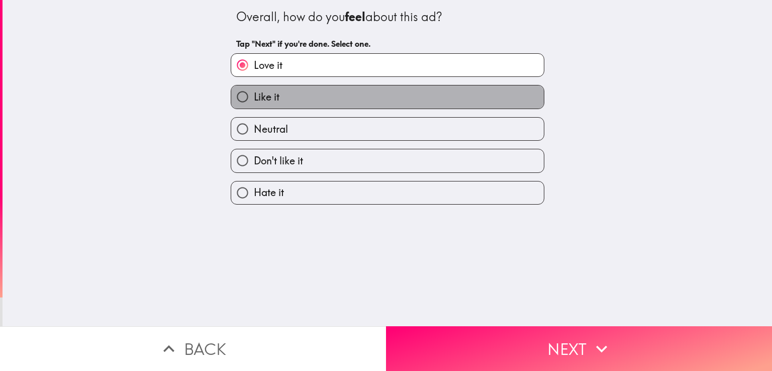
click at [257, 91] on span "Like it" at bounding box center [267, 97] width 26 height 14
click at [254, 91] on input "Like it" at bounding box center [242, 96] width 23 height 23
radio input "true"
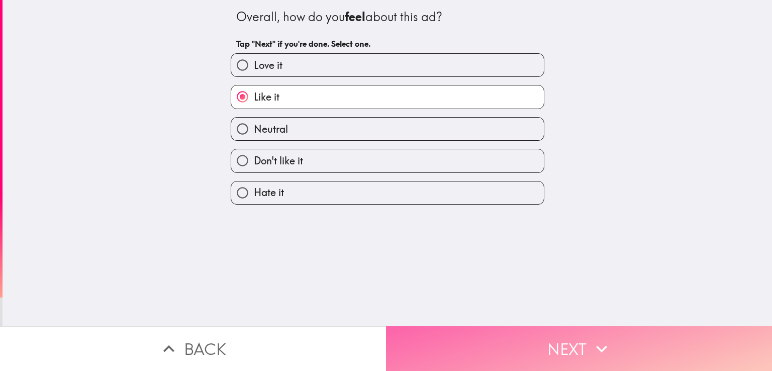
click at [439, 345] on button "Next" at bounding box center [579, 348] width 386 height 45
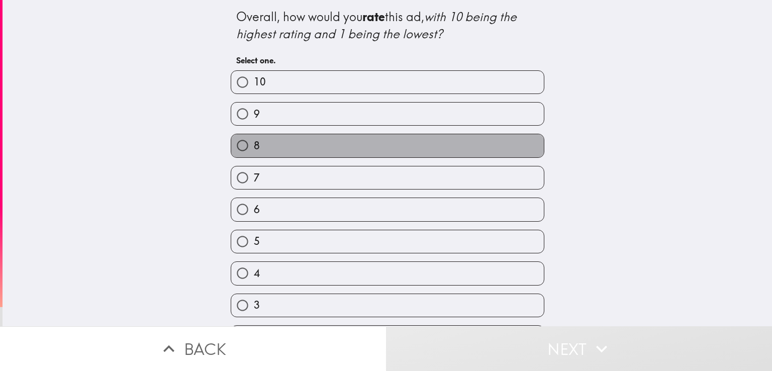
click at [291, 137] on label "8" at bounding box center [387, 145] width 313 height 23
click at [254, 137] on input "8" at bounding box center [242, 145] width 23 height 23
radio input "true"
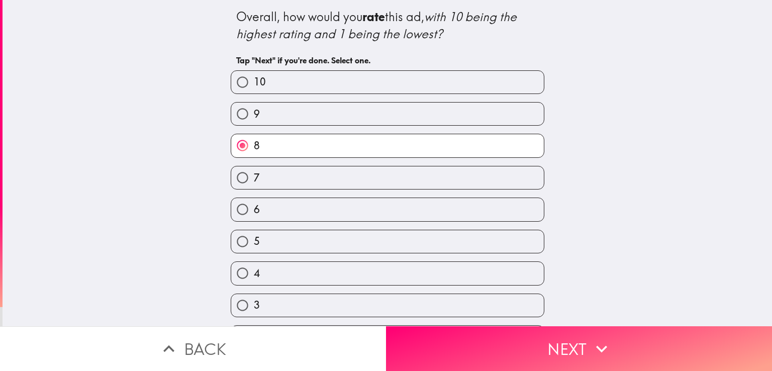
click at [289, 114] on label "9" at bounding box center [387, 114] width 313 height 23
click at [254, 114] on input "9" at bounding box center [242, 114] width 23 height 23
radio input "true"
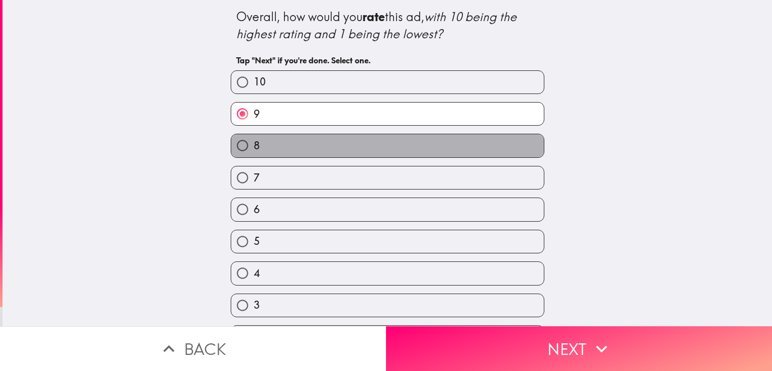
click at [309, 148] on label "8" at bounding box center [387, 145] width 313 height 23
click at [254, 148] on input "8" at bounding box center [242, 145] width 23 height 23
radio input "true"
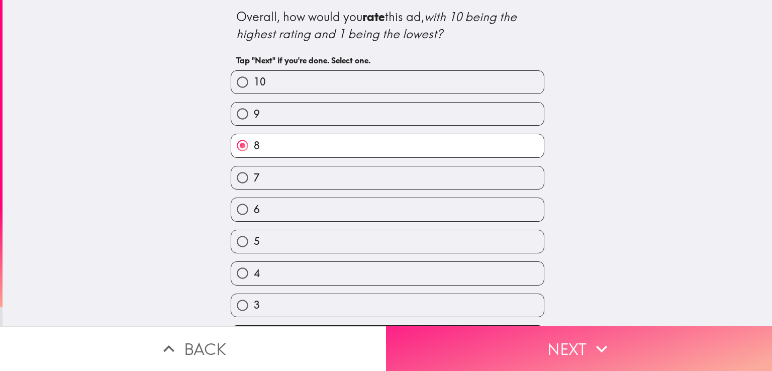
click at [521, 338] on button "Next" at bounding box center [579, 348] width 386 height 45
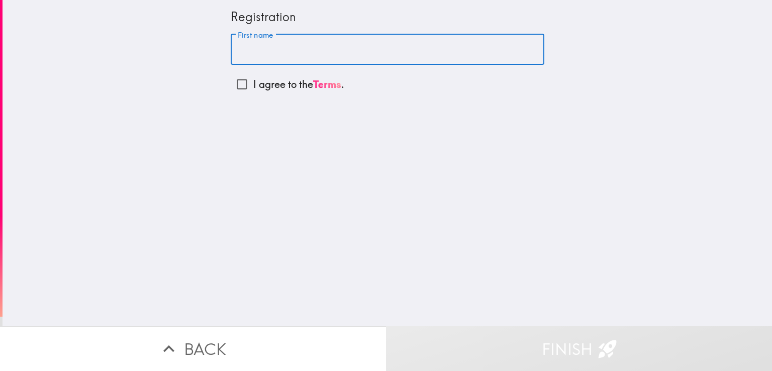
click at [276, 43] on input "First name" at bounding box center [388, 49] width 314 height 31
type input "[PERSON_NAME]"
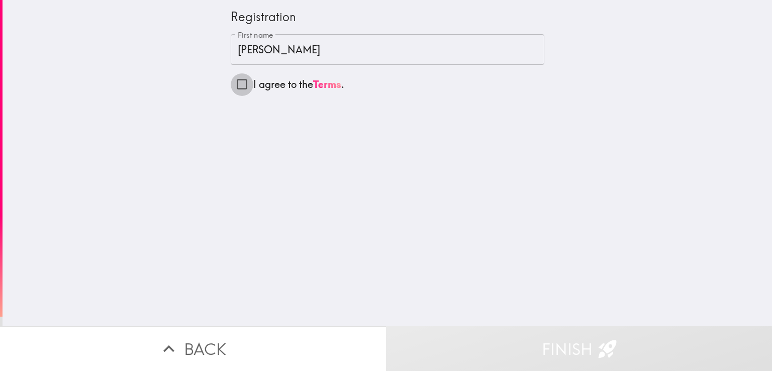
click at [233, 84] on input "I agree to the Terms ." at bounding box center [242, 84] width 23 height 23
checkbox input "true"
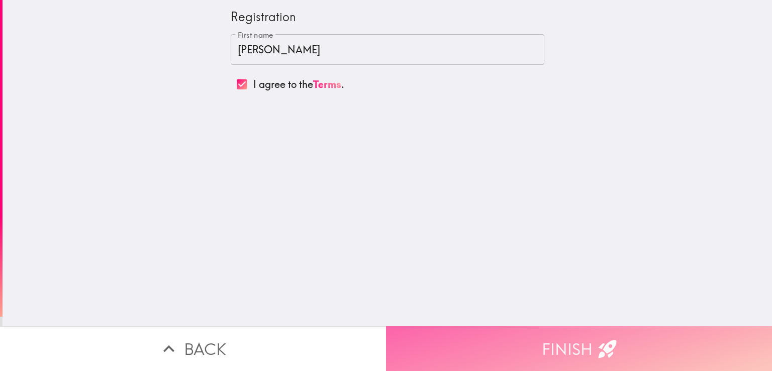
click at [519, 334] on button "Finish" at bounding box center [579, 348] width 386 height 45
